Goal: Find specific page/section: Find specific page/section

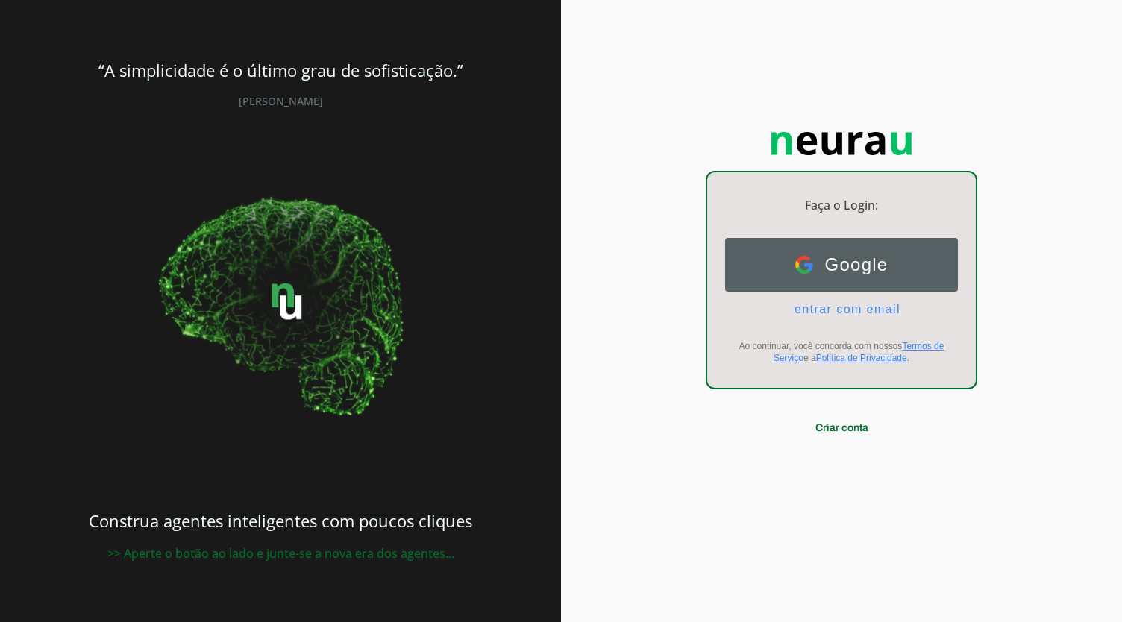
drag, startPoint x: 827, startPoint y: 262, endPoint x: 764, endPoint y: 284, distance: 66.3
click at [764, 284] on button "Google Google" at bounding box center [841, 265] width 233 height 54
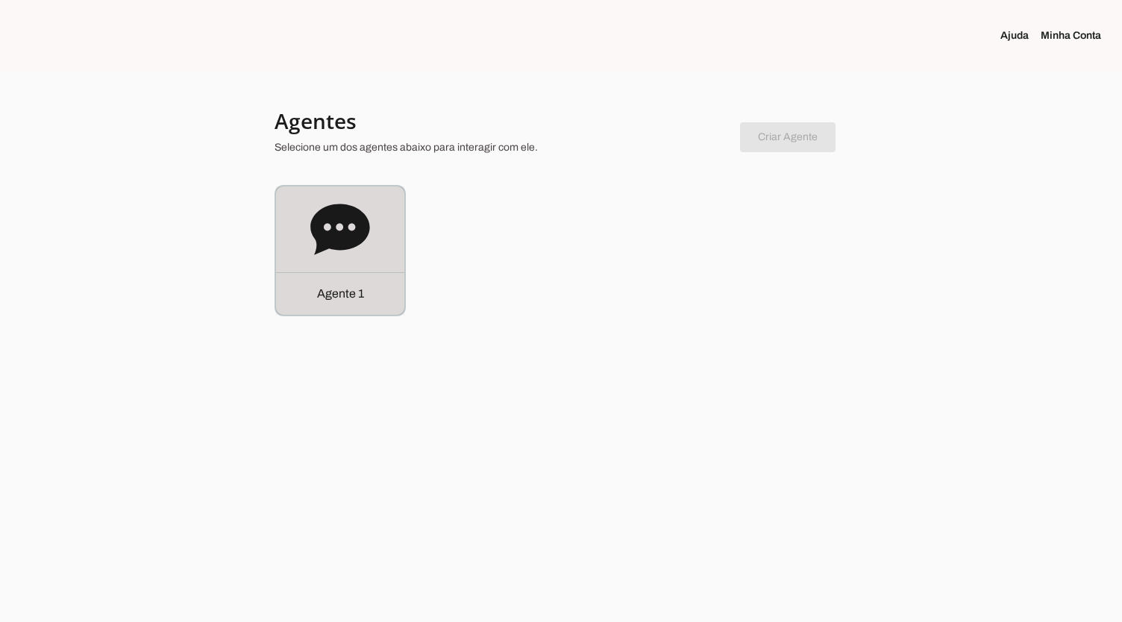
click at [348, 240] on icon at bounding box center [339, 229] width 59 height 51
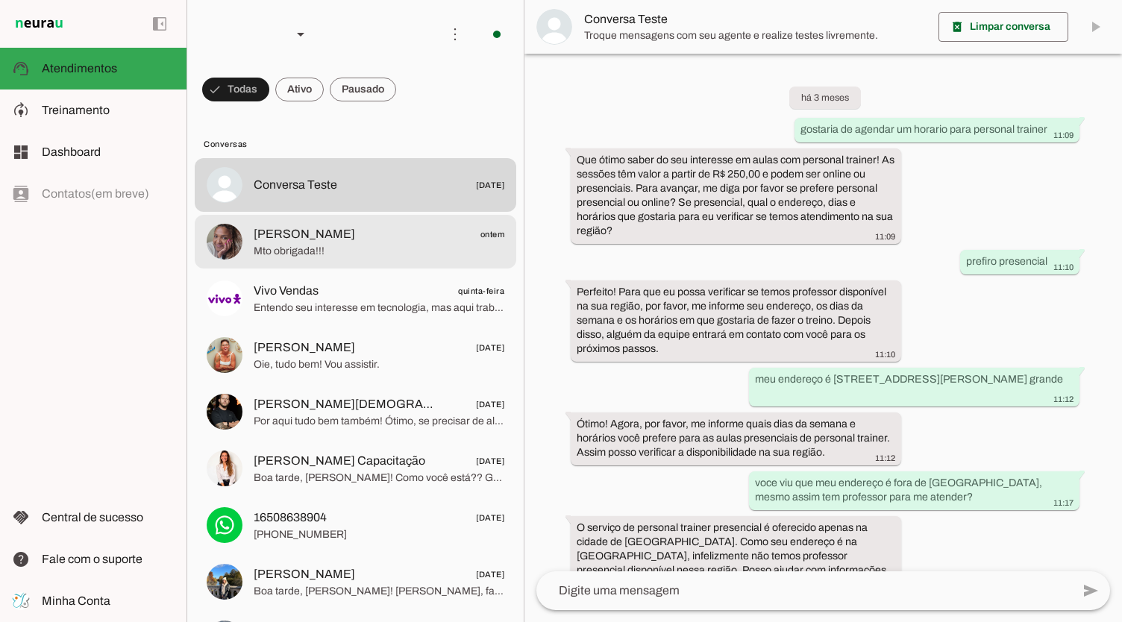
scroll to position [216, 0]
